Goal: Task Accomplishment & Management: Manage account settings

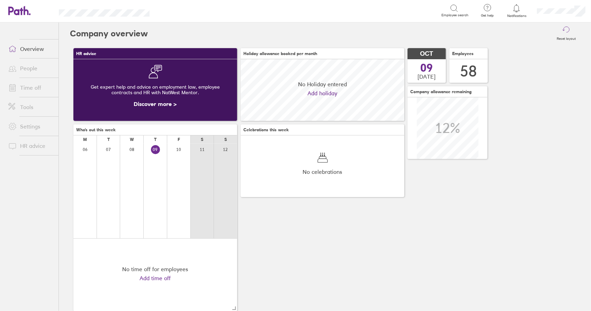
scroll to position [62, 164]
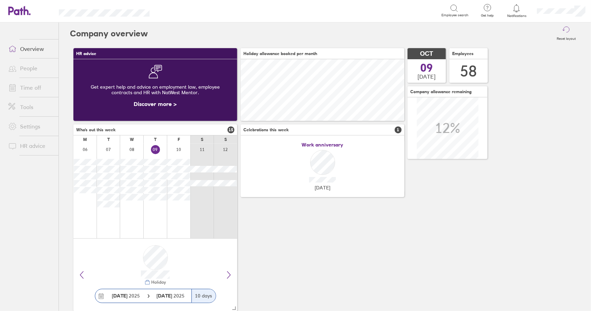
click at [30, 88] on link "Time off" at bounding box center [31, 88] width 56 height 14
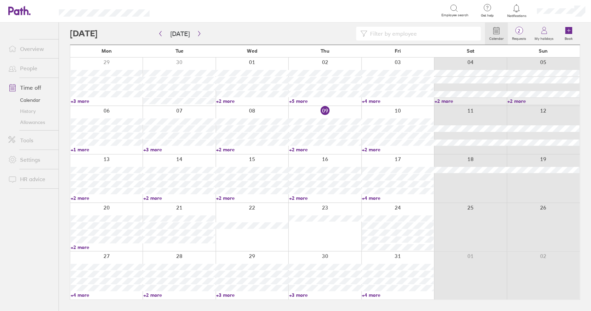
click at [300, 149] on link "+2 more" at bounding box center [325, 150] width 72 height 6
click at [520, 35] on label "Requests" at bounding box center [519, 38] width 23 height 6
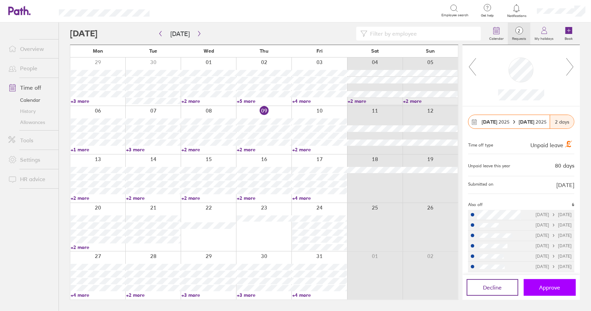
click at [559, 289] on span "Approve" at bounding box center [550, 287] width 21 height 6
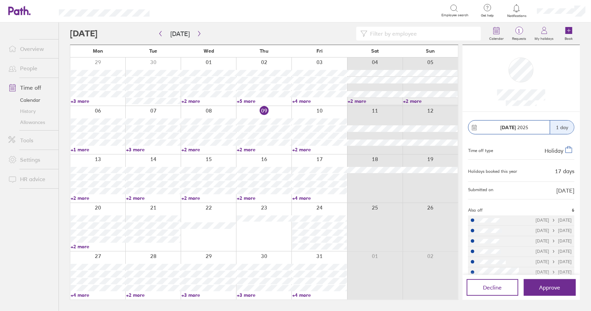
click at [82, 246] on link "+2 more" at bounding box center [98, 247] width 55 height 6
click at [82, 198] on link "+2 more" at bounding box center [98, 198] width 55 height 6
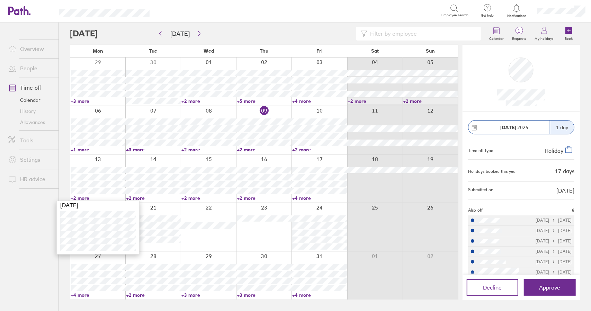
click at [82, 198] on link "+2 more" at bounding box center [98, 198] width 55 height 6
click at [197, 198] on link "+2 more" at bounding box center [209, 198] width 55 height 6
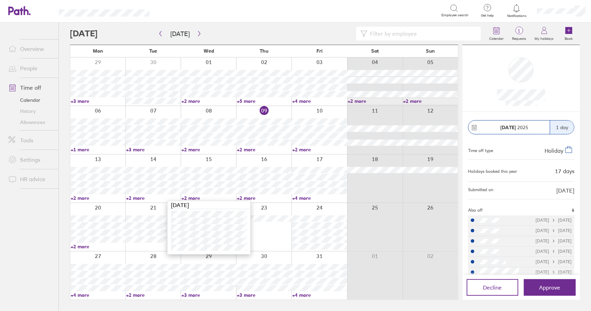
click at [197, 198] on link "+2 more" at bounding box center [209, 198] width 55 height 6
click at [80, 200] on link "+2 more" at bounding box center [98, 198] width 55 height 6
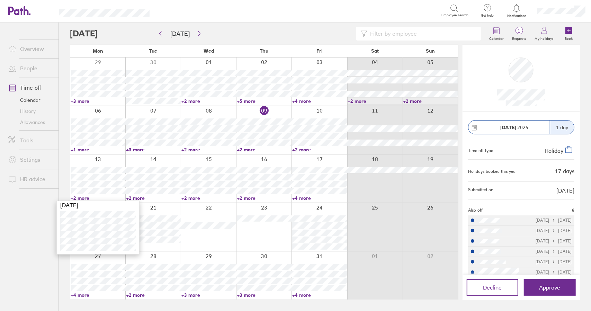
click at [80, 199] on link "+2 more" at bounding box center [98, 198] width 55 height 6
click at [303, 150] on link "+2 more" at bounding box center [319, 150] width 55 height 6
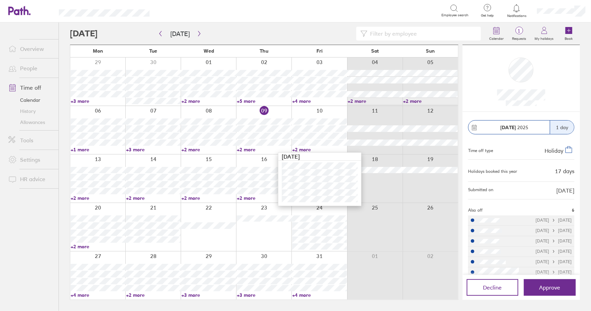
click at [304, 150] on link "+2 more" at bounding box center [319, 150] width 55 height 6
click at [302, 198] on link "+4 more" at bounding box center [319, 198] width 55 height 6
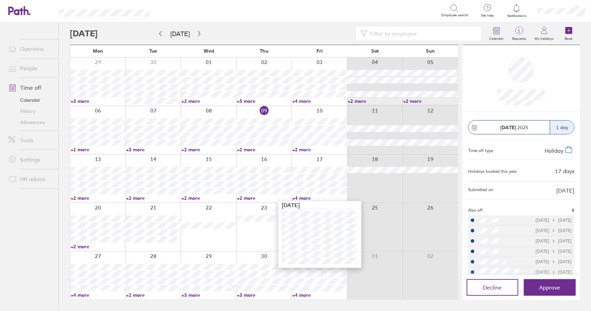
click at [300, 198] on link "+4 more" at bounding box center [319, 198] width 55 height 6
click at [244, 197] on link "+2 more" at bounding box center [264, 198] width 55 height 6
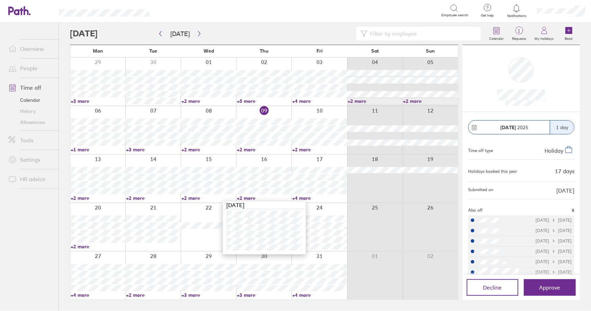
click at [244, 197] on link "+2 more" at bounding box center [264, 198] width 55 height 6
click at [194, 197] on link "+2 more" at bounding box center [209, 198] width 55 height 6
click at [86, 199] on link "+2 more" at bounding box center [98, 198] width 55 height 6
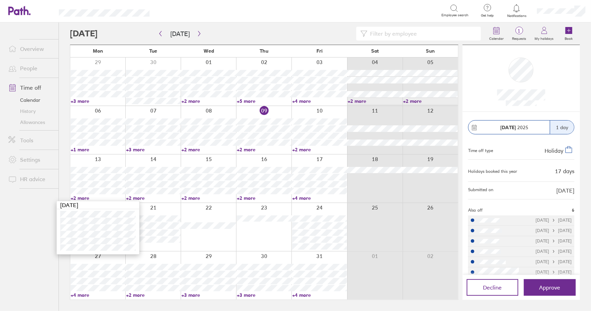
click at [86, 197] on link "+2 more" at bounding box center [98, 198] width 55 height 6
click at [135, 199] on link "+2 more" at bounding box center [153, 198] width 55 height 6
click at [138, 198] on link "+2 more" at bounding box center [153, 198] width 55 height 6
click at [184, 198] on link "+2 more" at bounding box center [209, 198] width 55 height 6
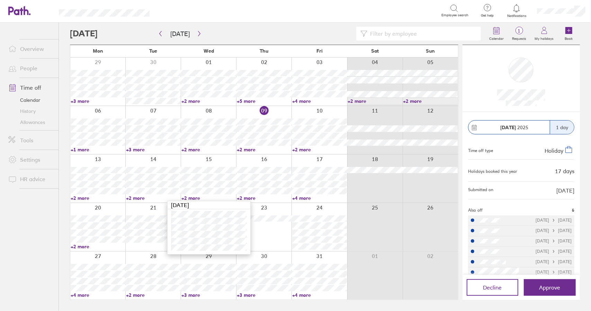
click at [191, 197] on link "+2 more" at bounding box center [209, 198] width 55 height 6
click at [245, 197] on link "+2 more" at bounding box center [264, 198] width 55 height 6
click at [297, 200] on link "+4 more" at bounding box center [319, 198] width 55 height 6
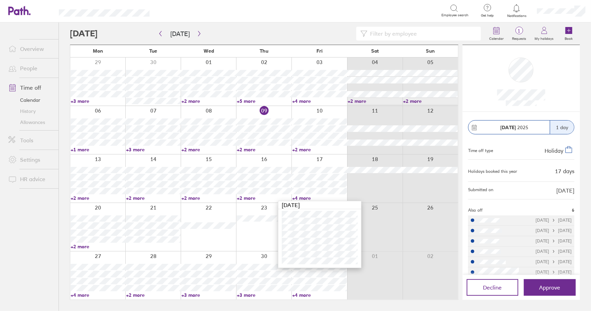
click at [298, 200] on link "+4 more" at bounding box center [319, 198] width 55 height 6
click at [37, 86] on link "Time off" at bounding box center [31, 88] width 56 height 14
